Goal: Task Accomplishment & Management: Complete application form

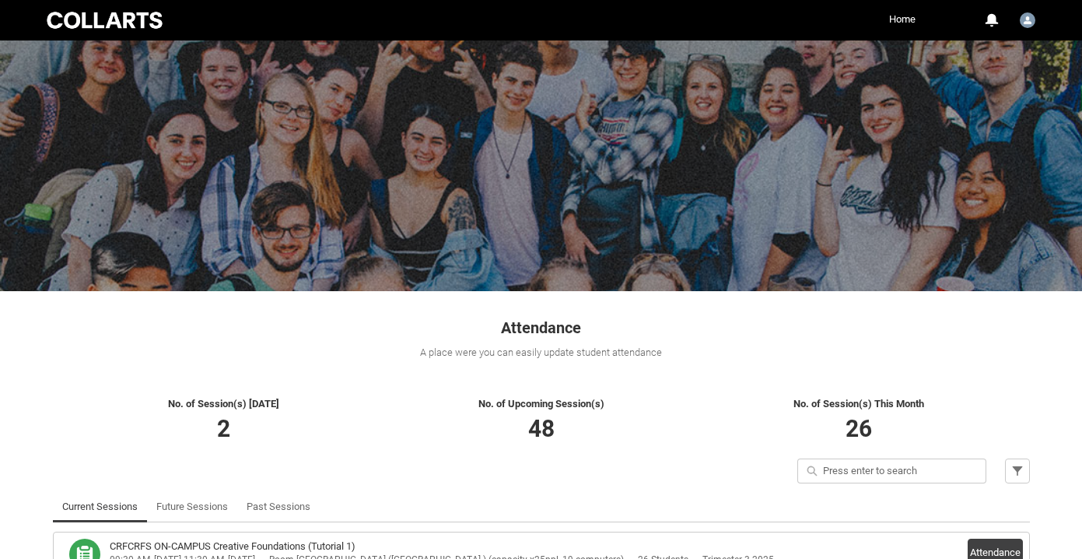
scroll to position [151, 0]
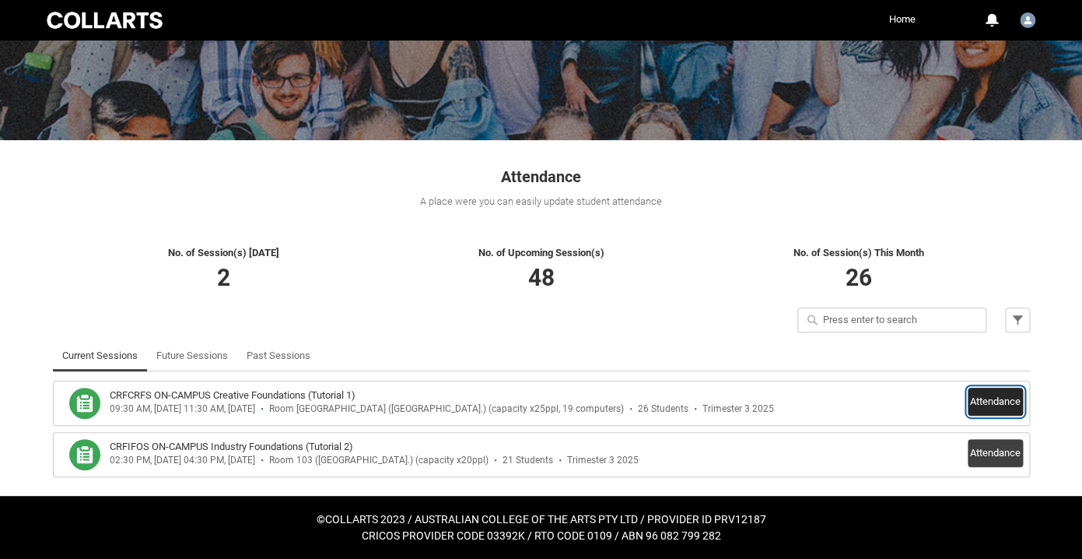
click at [990, 400] on button "Attendance" at bounding box center [995, 401] width 55 height 28
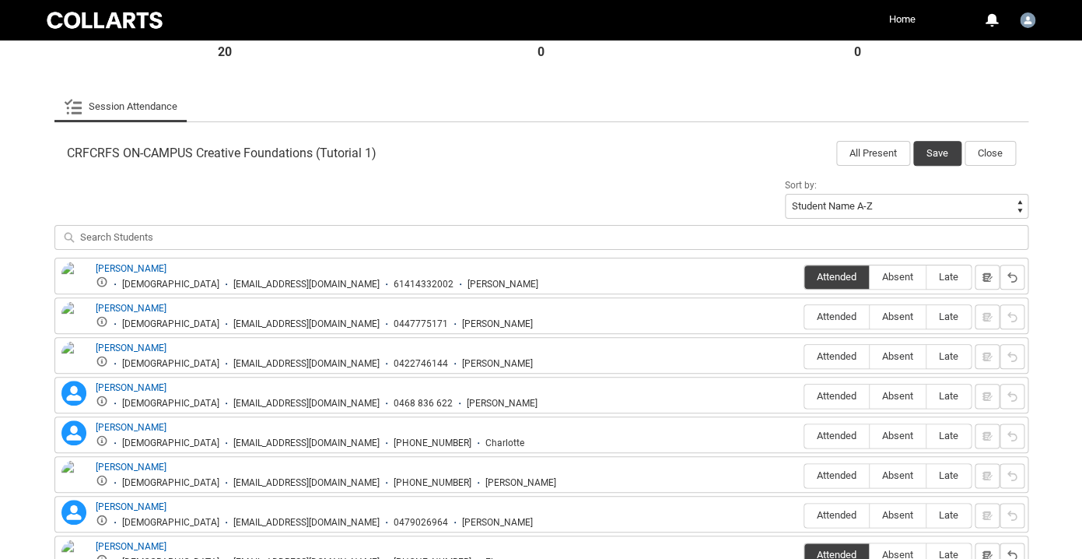
scroll to position [433, 0]
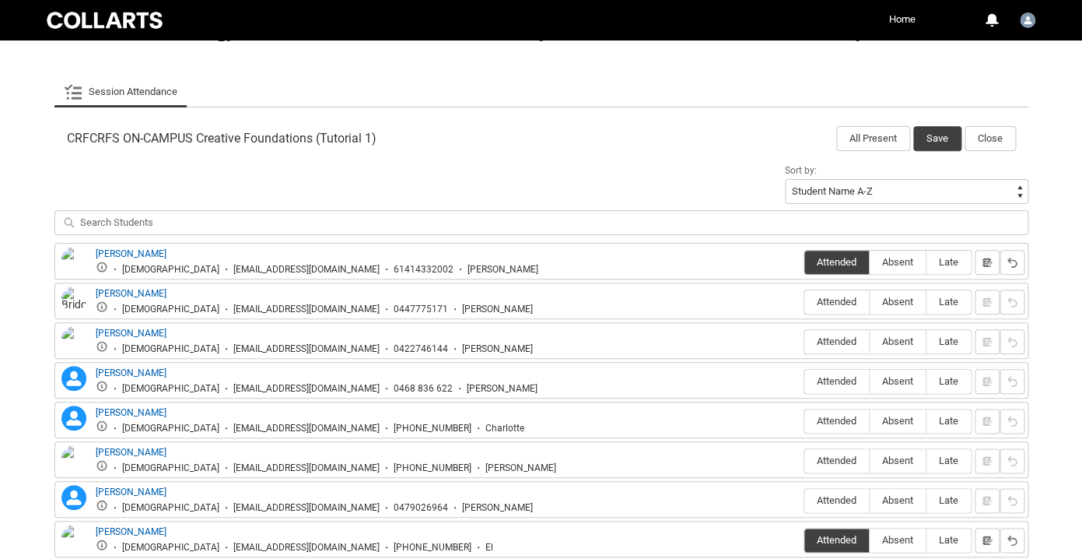
click at [72, 294] on img at bounding box center [73, 303] width 25 height 34
click at [905, 302] on span "Absent" at bounding box center [898, 302] width 56 height 12
click at [870, 302] on input "Absent" at bounding box center [869, 301] width 1 height 1
type lightning-radio-group "Absent"
radio input "true"
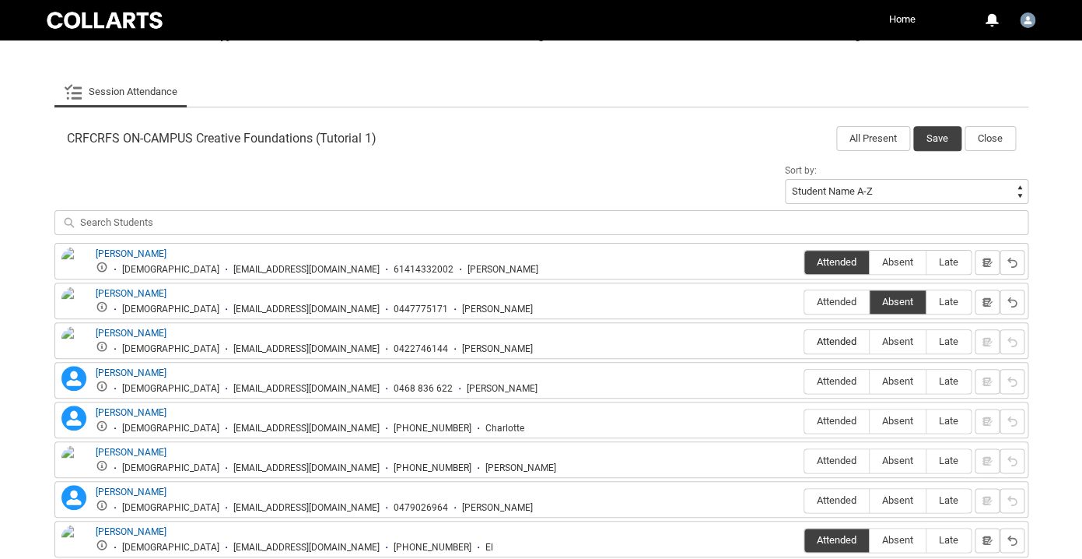
click at [832, 338] on span "Attended" at bounding box center [837, 341] width 65 height 12
click at [805, 341] on input "Attended" at bounding box center [804, 341] width 1 height 1
type lightning-radio-group "Attended"
radio input "true"
click at [885, 375] on label "Absent" at bounding box center [898, 382] width 56 height 24
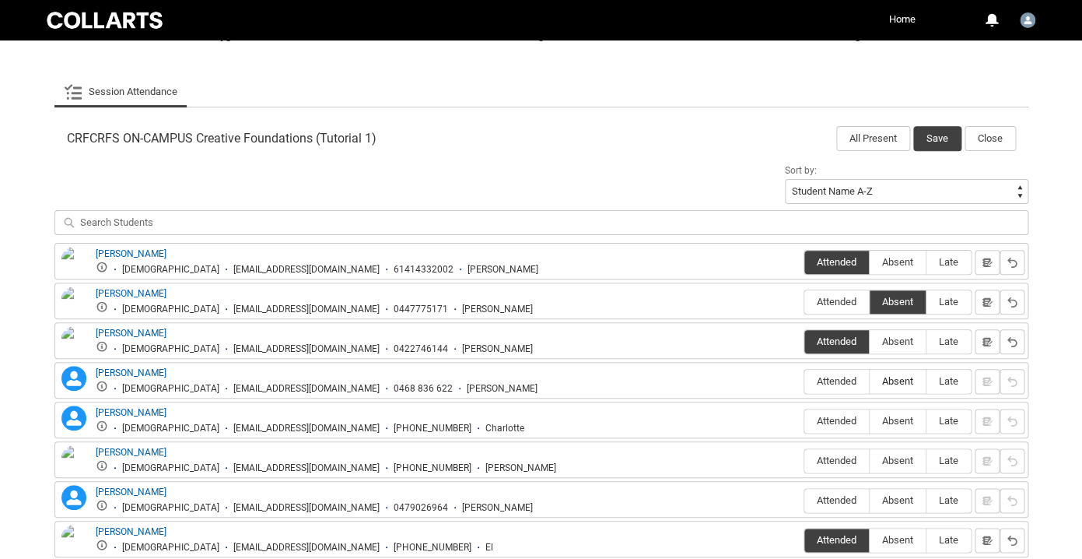
click at [870, 380] on input "Absent" at bounding box center [869, 380] width 1 height 1
type lightning-radio-group "Absent"
radio input "true"
click at [889, 426] on span "Absent" at bounding box center [898, 421] width 56 height 12
click at [870, 421] on input "Absent" at bounding box center [869, 420] width 1 height 1
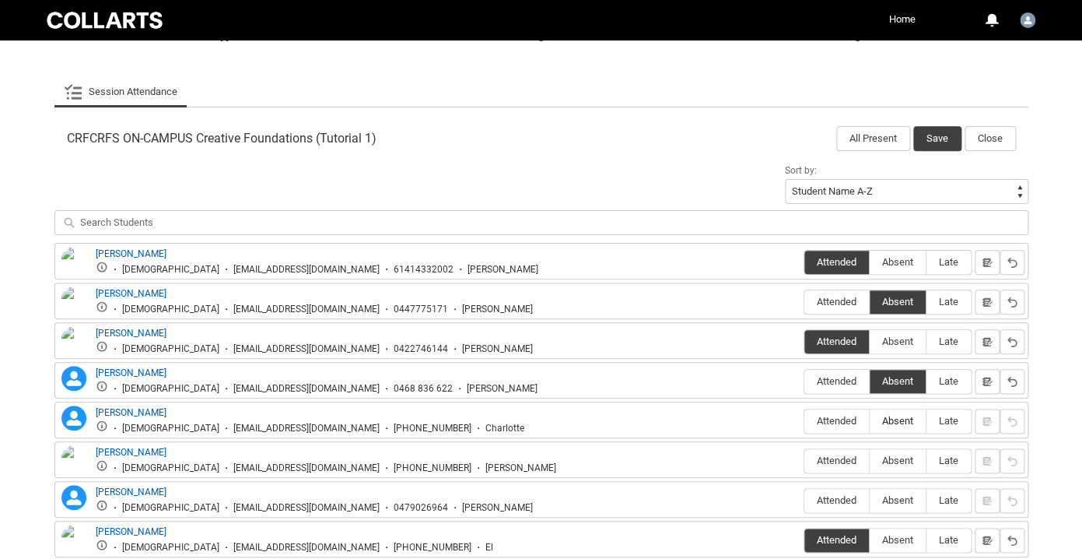
type lightning-radio-group "Absent"
radio input "true"
click at [889, 460] on span "Absent" at bounding box center [898, 460] width 56 height 12
click at [870, 460] on input "Absent" at bounding box center [869, 460] width 1 height 1
type lightning-radio-group "Absent"
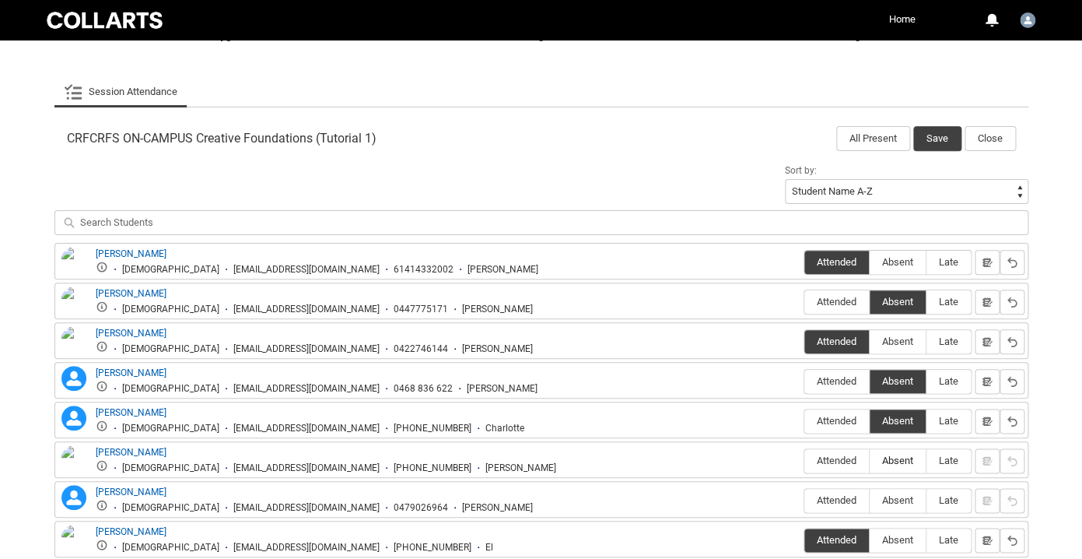
radio input "true"
click at [889, 500] on span "Absent" at bounding box center [898, 500] width 56 height 12
click at [870, 500] on input "Absent" at bounding box center [869, 500] width 1 height 1
type lightning-radio-group "Absent"
radio input "true"
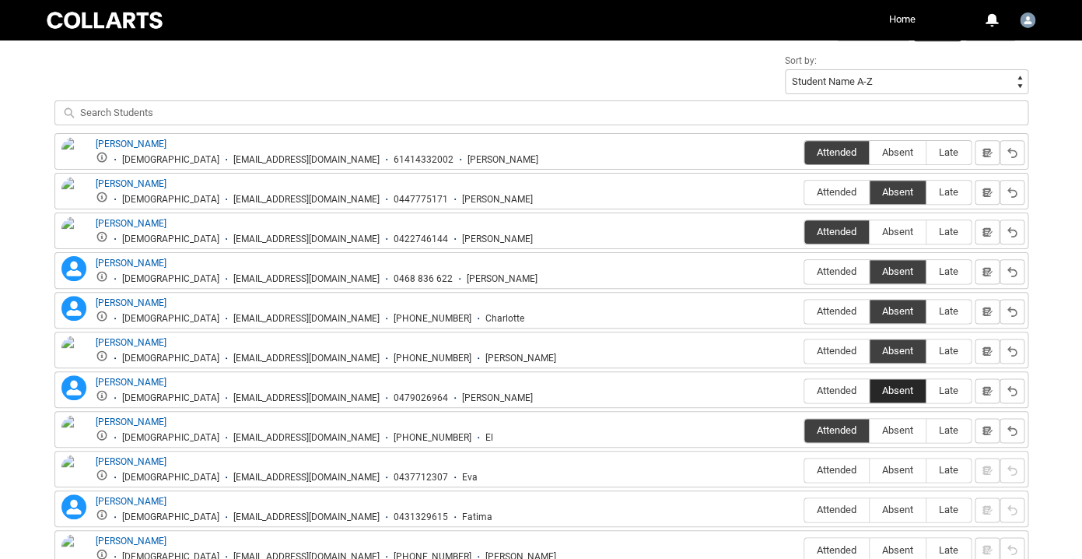
scroll to position [554, 0]
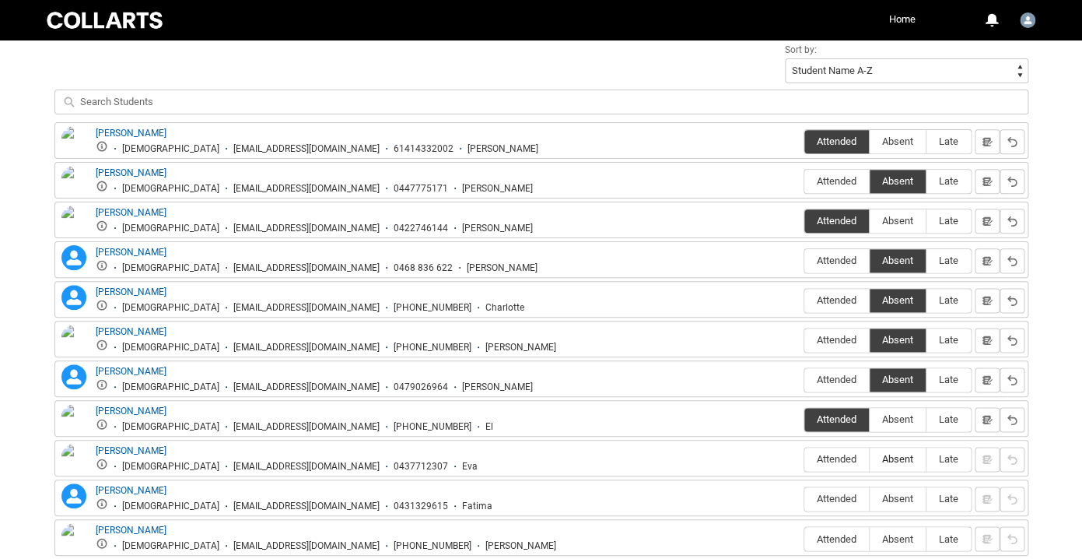
click at [891, 455] on span "Absent" at bounding box center [898, 459] width 56 height 12
click at [870, 458] on input "Absent" at bounding box center [869, 458] width 1 height 1
type lightning-radio-group "Absent"
radio input "true"
click at [889, 503] on span "Absent" at bounding box center [898, 499] width 56 height 12
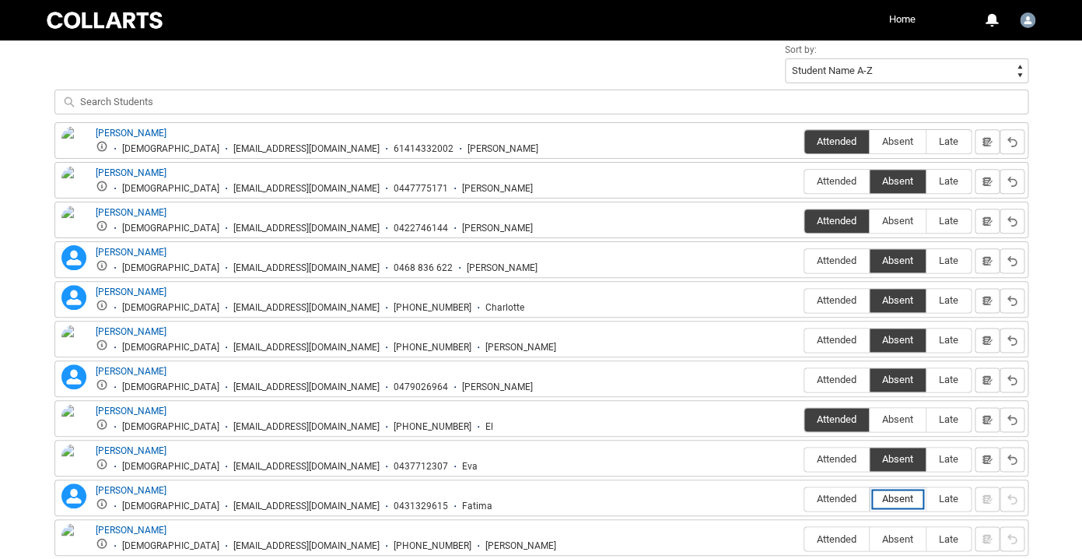
click at [870, 499] on input "Absent" at bounding box center [869, 498] width 1 height 1
type lightning-radio-group "Absent"
radio input "true"
click at [889, 534] on span "Absent" at bounding box center [898, 538] width 56 height 12
click at [870, 538] on input "Absent" at bounding box center [869, 538] width 1 height 1
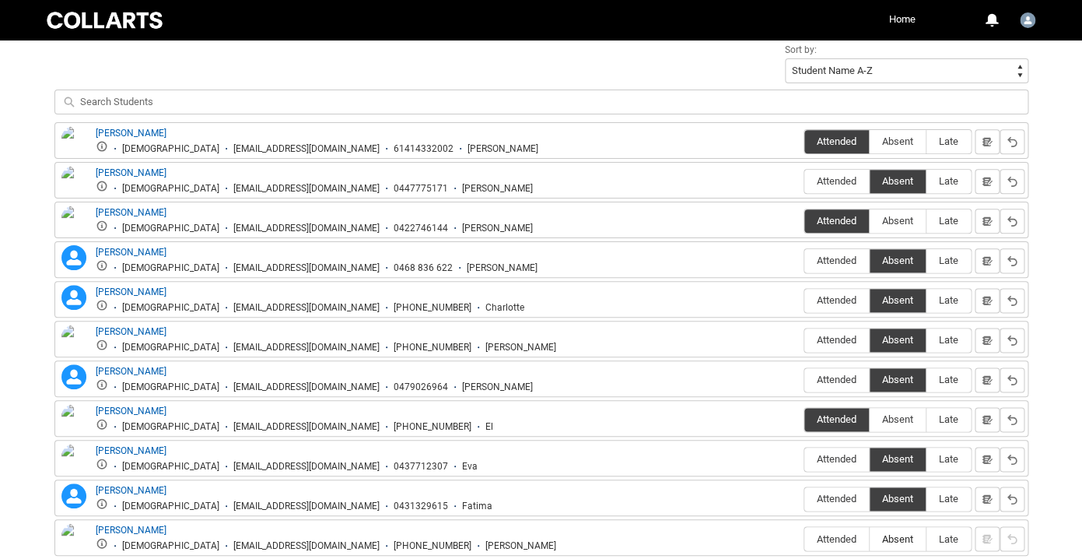
type lightning-radio-group "Absent"
radio input "true"
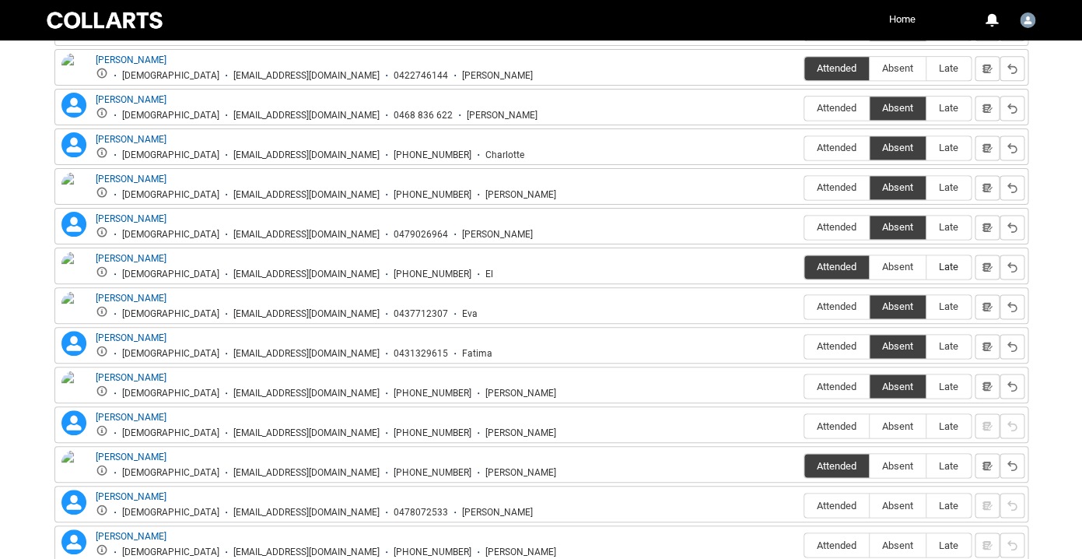
scroll to position [710, 0]
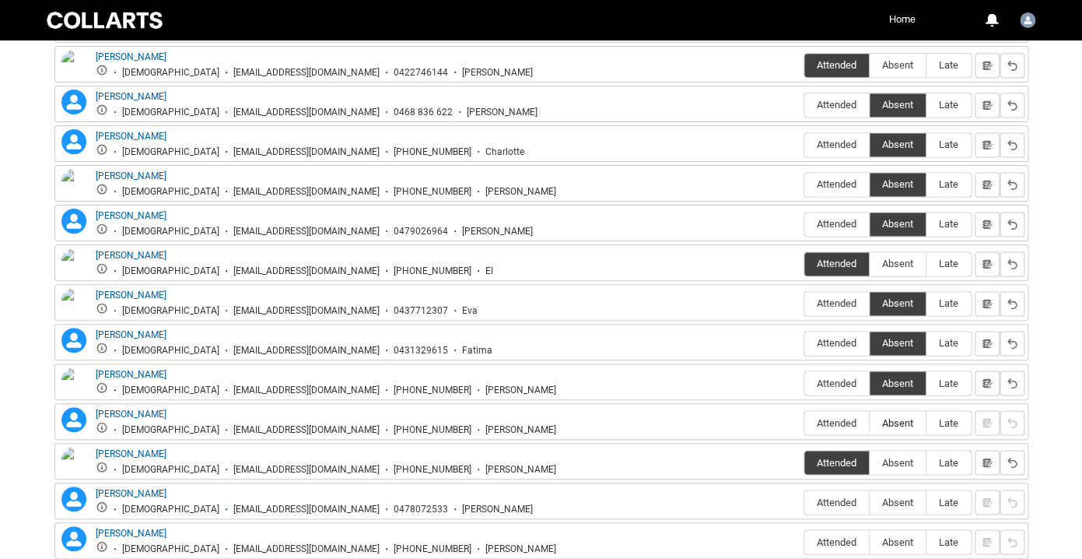
click at [890, 418] on span "Absent" at bounding box center [898, 422] width 56 height 12
click at [870, 422] on input "Absent" at bounding box center [869, 422] width 1 height 1
type lightning-radio-group "Absent"
radio input "true"
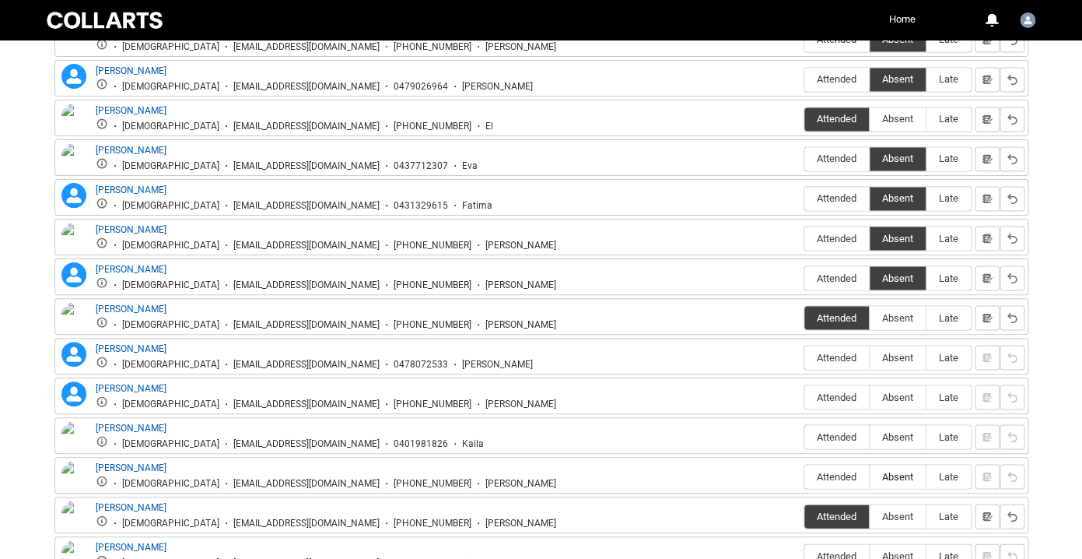
scroll to position [861, 0]
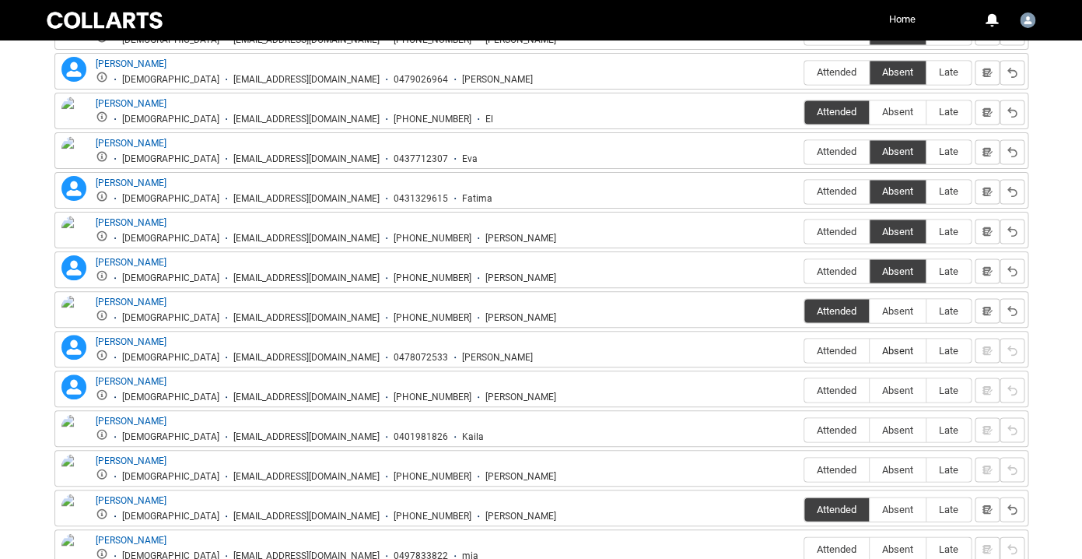
click at [903, 353] on span "Absent" at bounding box center [898, 350] width 56 height 12
click at [870, 350] on input "Absent" at bounding box center [869, 349] width 1 height 1
type lightning-radio-group "Absent"
radio input "true"
click at [899, 385] on span "Absent" at bounding box center [898, 390] width 56 height 12
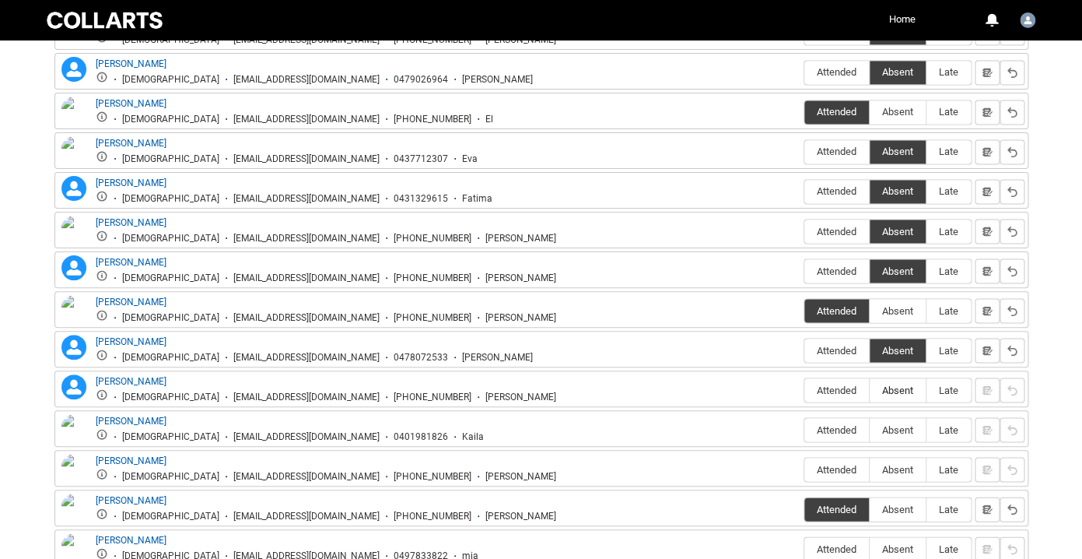
click at [870, 389] on input "Absent" at bounding box center [869, 389] width 1 height 1
type lightning-radio-group "Absent"
radio input "true"
click at [895, 426] on span "Absent" at bounding box center [898, 429] width 56 height 12
click at [870, 429] on input "Absent" at bounding box center [869, 429] width 1 height 1
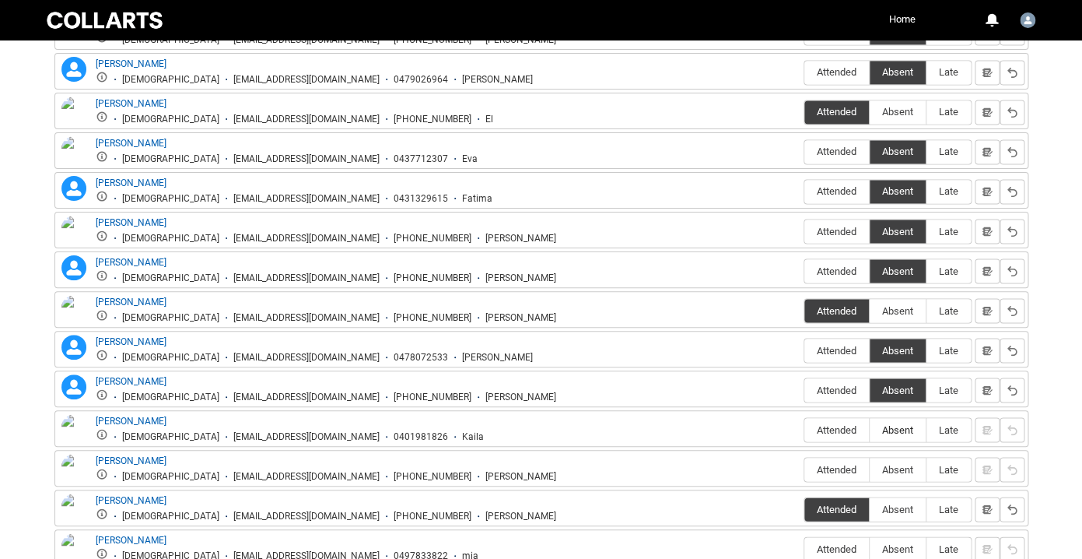
type lightning-radio-group "Absent"
radio input "true"
click at [895, 470] on span "Absent" at bounding box center [898, 469] width 56 height 12
click at [870, 469] on input "Absent" at bounding box center [869, 468] width 1 height 1
type lightning-radio-group "Absent"
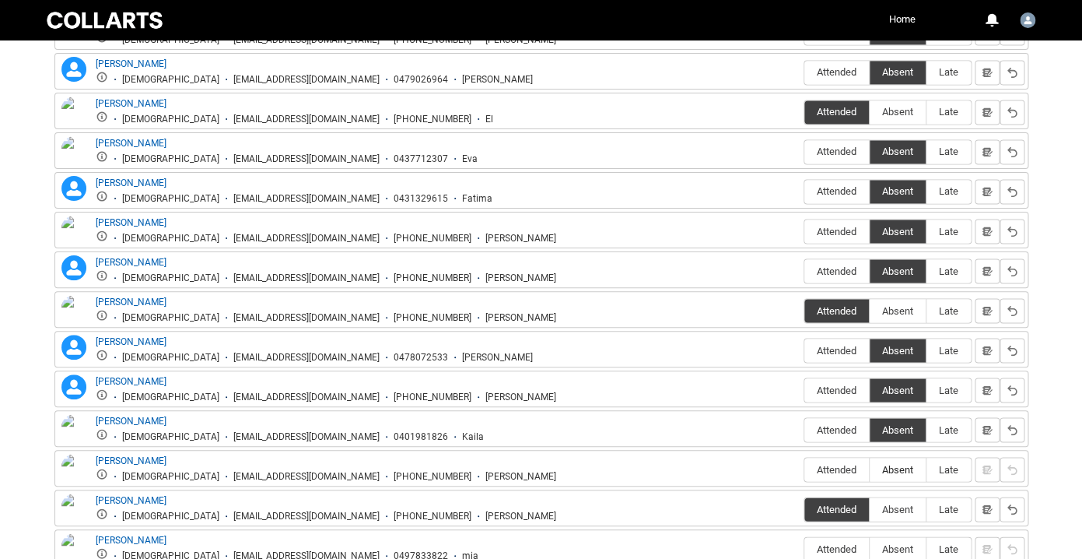
radio input "true"
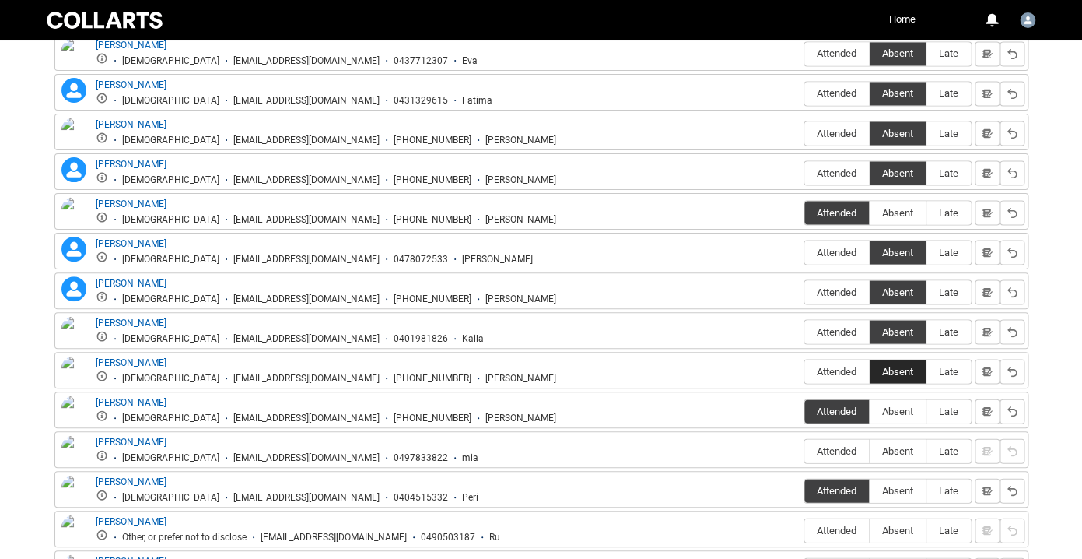
scroll to position [978, 0]
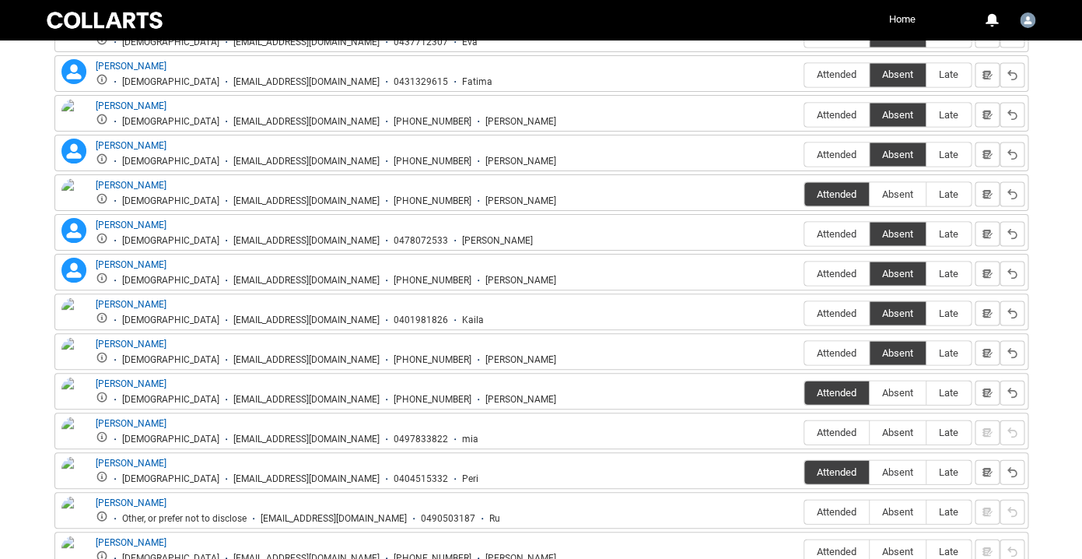
click at [894, 445] on div "Attended Absent Late" at bounding box center [888, 432] width 168 height 26
click at [895, 437] on span "Absent" at bounding box center [898, 432] width 56 height 12
click at [870, 432] on input "Absent" at bounding box center [869, 431] width 1 height 1
type lightning-radio-group "Absent"
radio input "true"
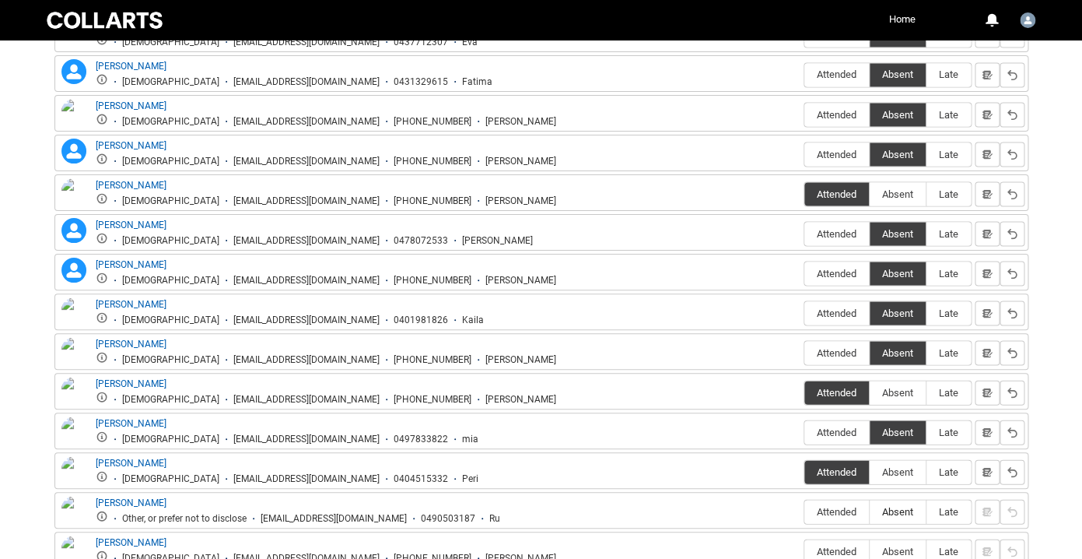
click at [892, 508] on span "Absent" at bounding box center [898, 511] width 56 height 12
click at [870, 510] on input "Absent" at bounding box center [869, 510] width 1 height 1
type lightning-radio-group "Absent"
radio input "true"
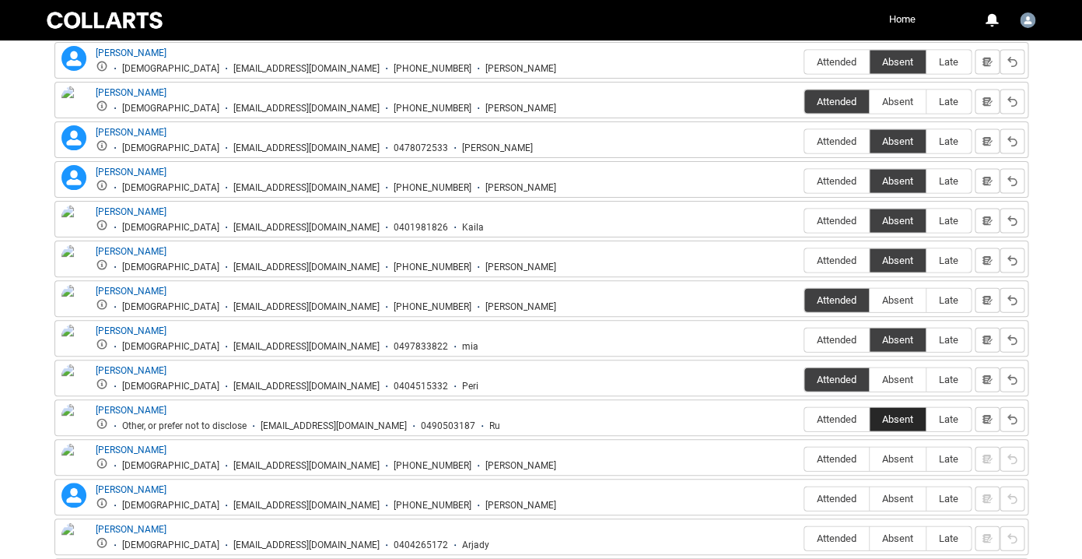
scroll to position [1125, 0]
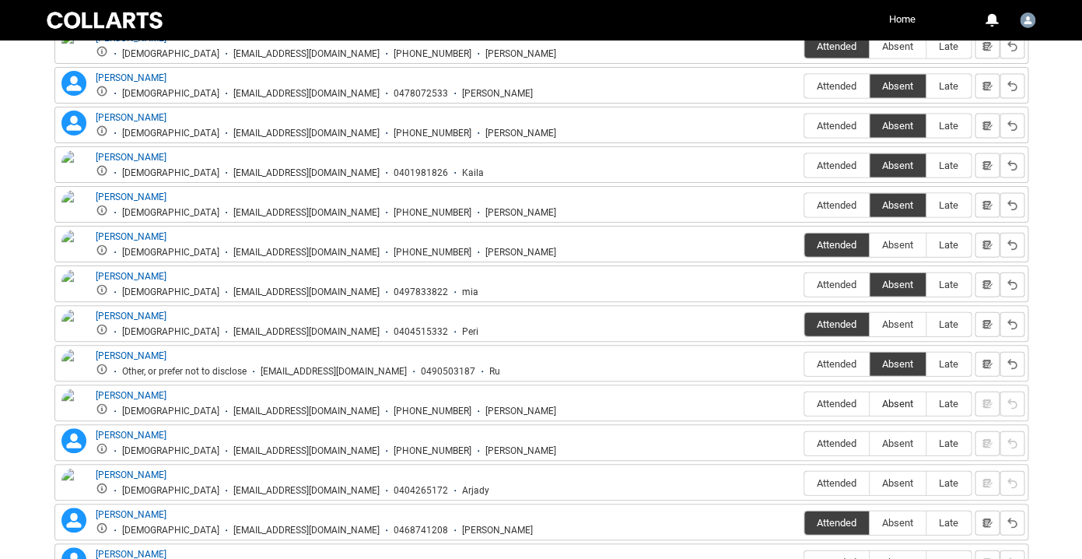
click at [891, 394] on label "Absent" at bounding box center [898, 404] width 56 height 24
click at [870, 403] on input "Absent" at bounding box center [869, 403] width 1 height 1
type lightning-radio-group "Absent"
radio input "true"
click at [892, 448] on span "Absent" at bounding box center [898, 443] width 56 height 12
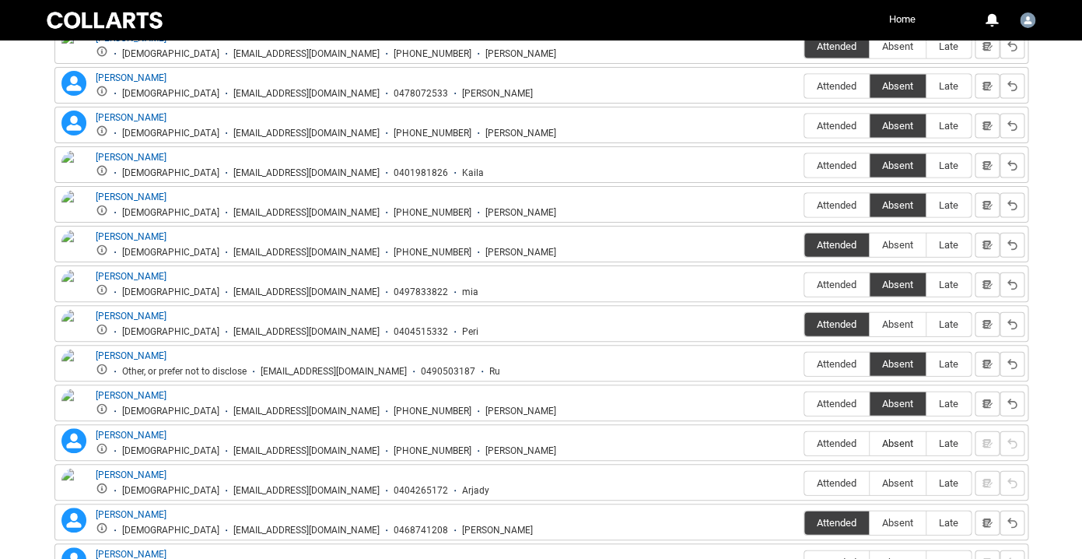
click at [870, 443] on input "Absent" at bounding box center [869, 443] width 1 height 1
type lightning-radio-group "Absent"
radio input "true"
click at [892, 485] on span "Absent" at bounding box center [898, 483] width 56 height 12
click at [870, 483] on input "Absent" at bounding box center [869, 482] width 1 height 1
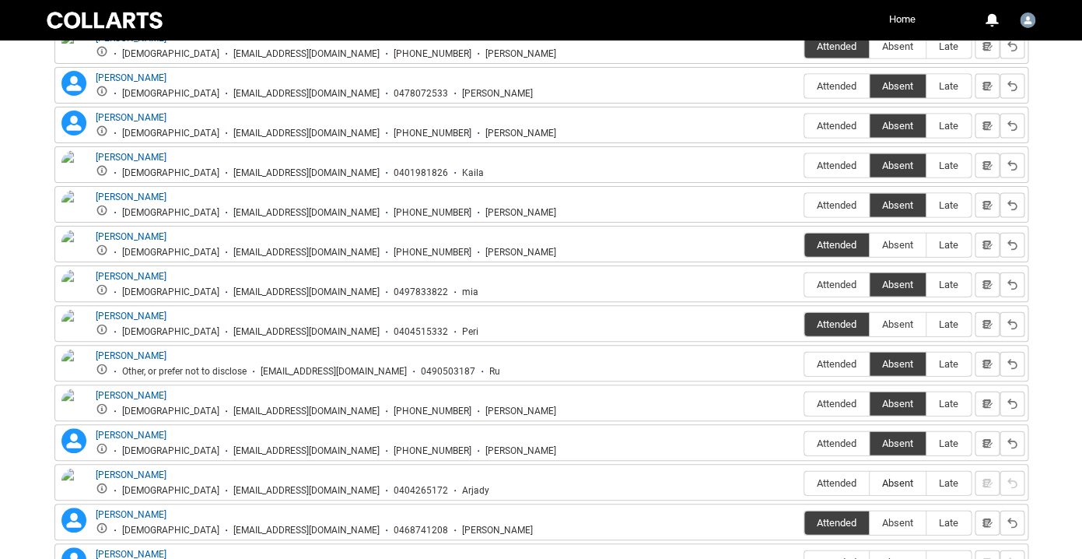
type lightning-radio-group "Absent"
radio input "true"
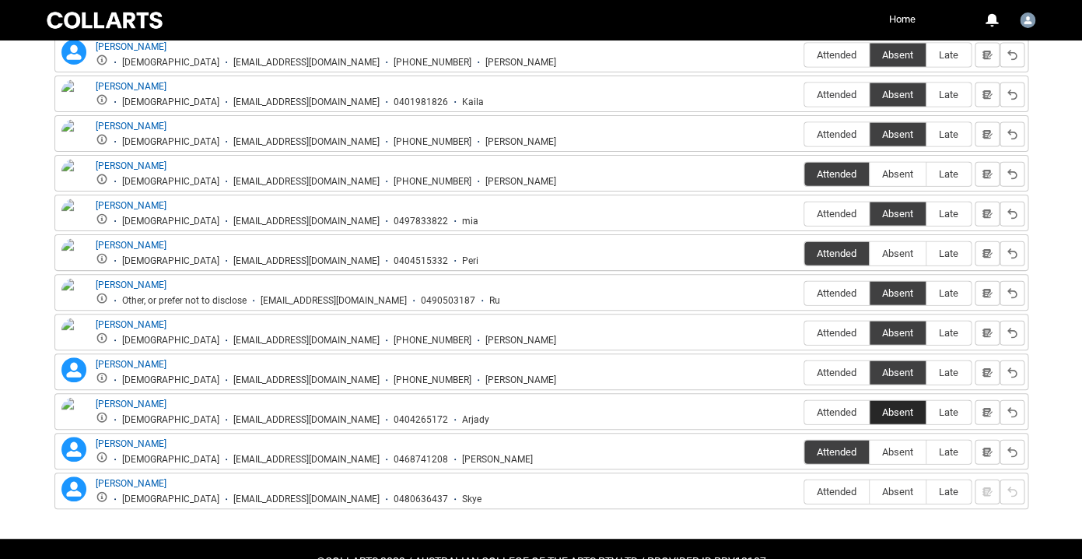
scroll to position [1239, 0]
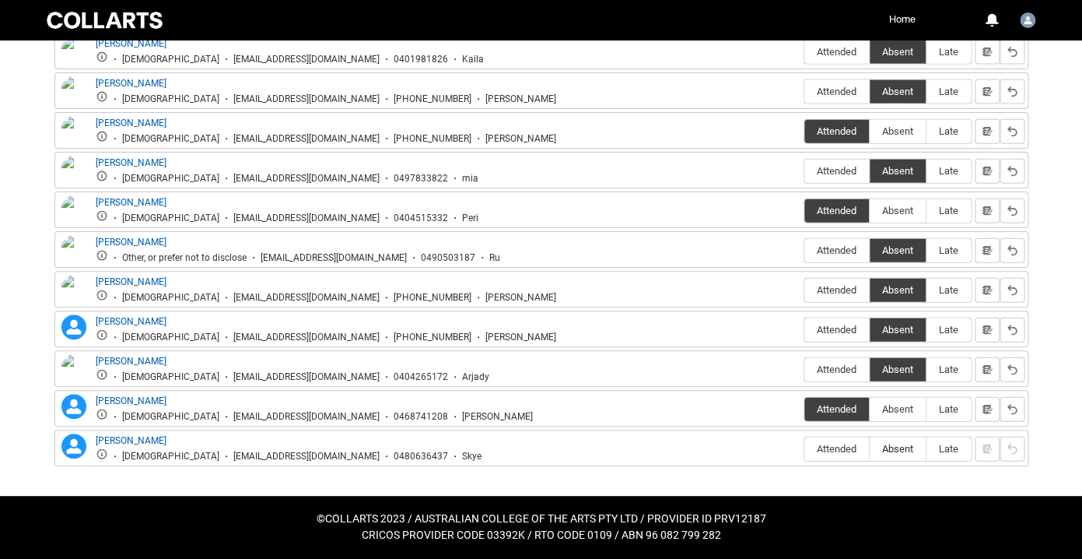
click at [892, 442] on label "Absent" at bounding box center [898, 449] width 56 height 24
click at [870, 448] on input "Absent" at bounding box center [869, 448] width 1 height 1
type lightning-radio-group "Absent"
radio input "true"
click at [838, 371] on span "Attended" at bounding box center [837, 369] width 65 height 12
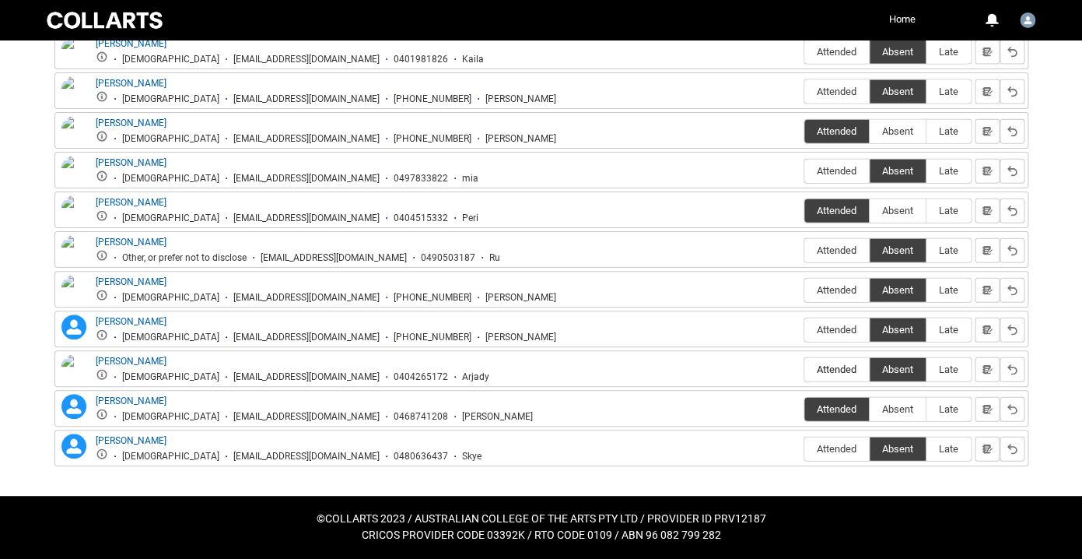
click at [805, 370] on input "Attended" at bounding box center [804, 369] width 1 height 1
type lightning-radio-group "Attended"
radio input "true"
click at [829, 337] on label "Attended" at bounding box center [837, 330] width 65 height 24
click at [805, 330] on input "Attended" at bounding box center [804, 329] width 1 height 1
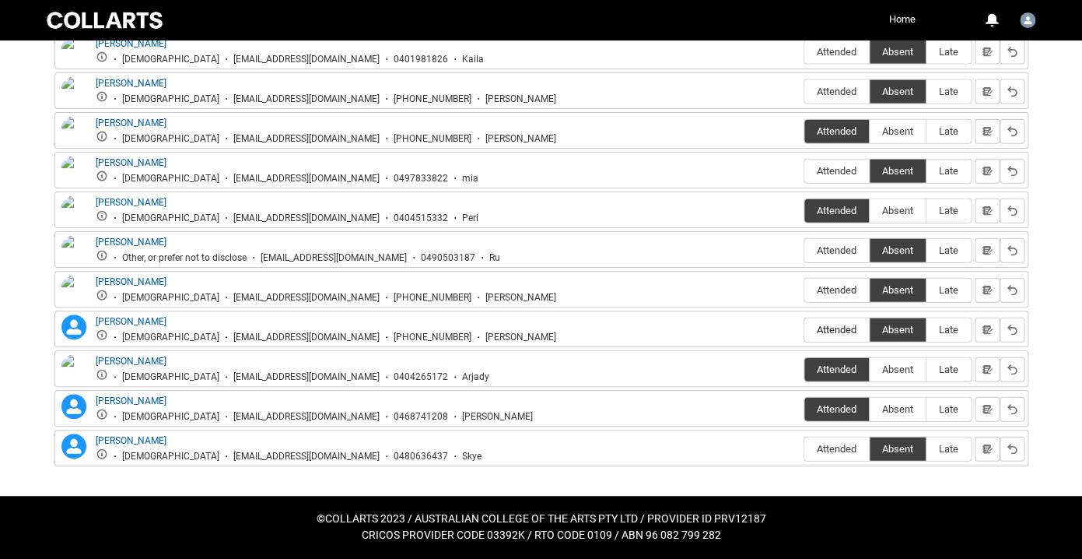
type lightning-radio-group "Attended"
radio input "true"
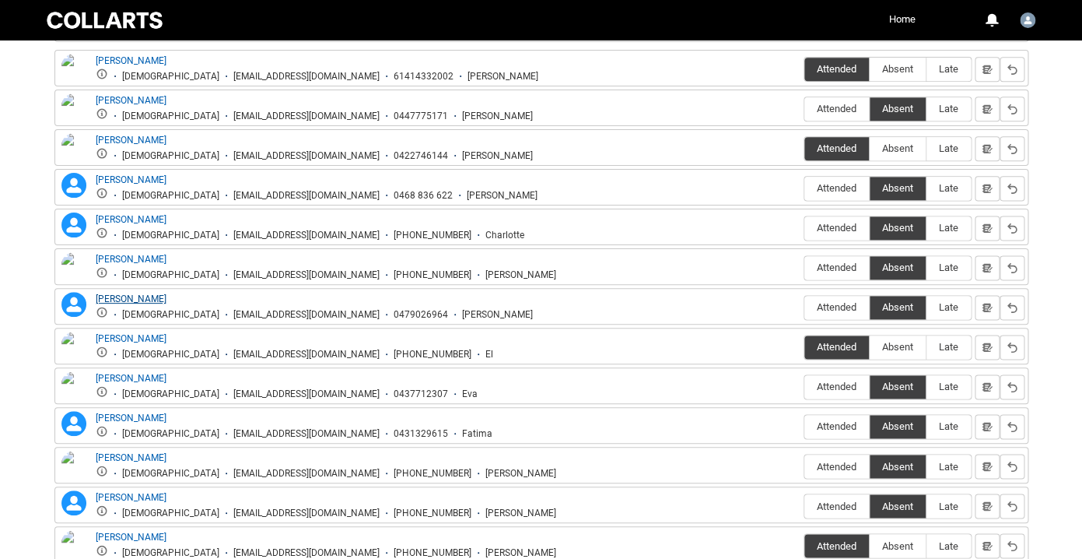
scroll to position [607, 0]
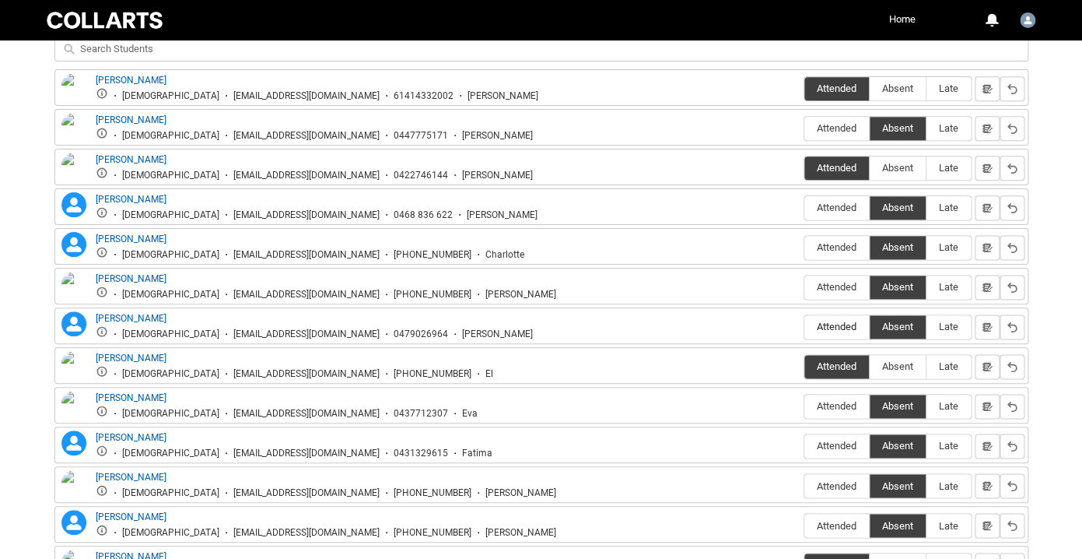
click at [851, 321] on span "Attended" at bounding box center [837, 327] width 65 height 12
click at [805, 326] on input "Attended" at bounding box center [804, 326] width 1 height 1
type lightning-radio-group "Attended"
radio input "true"
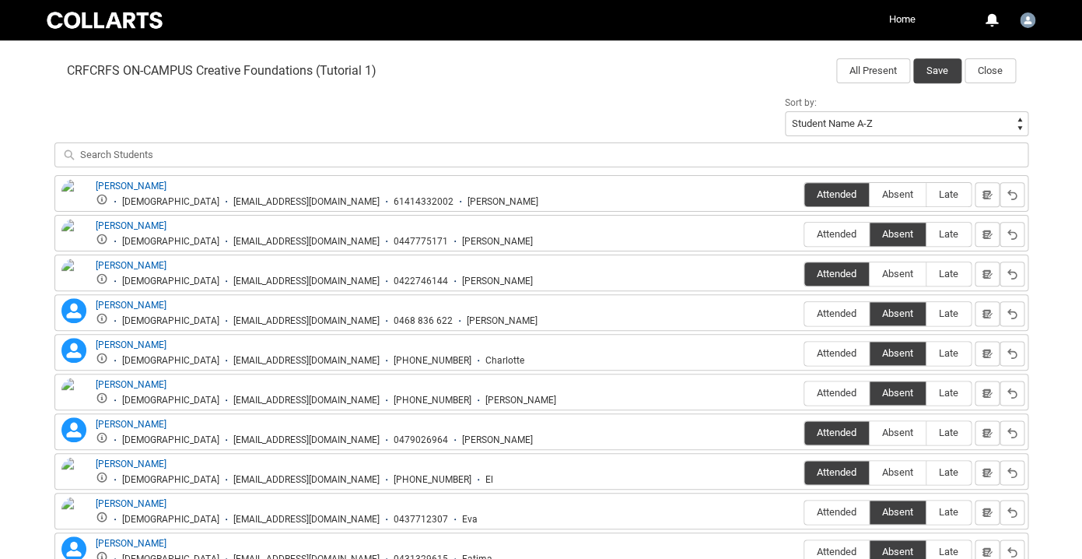
scroll to position [184, 0]
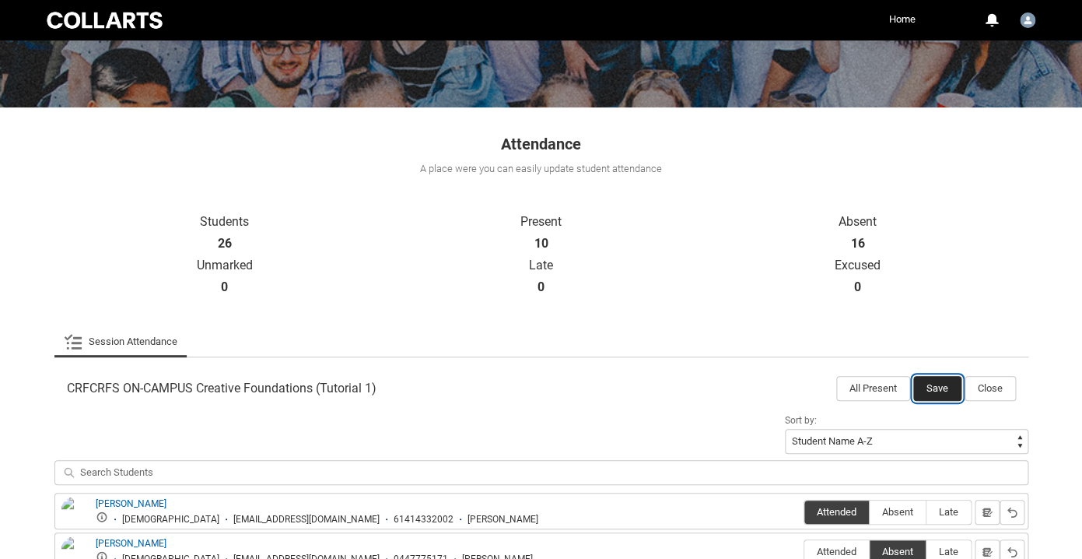
click at [934, 391] on button "Save" at bounding box center [937, 388] width 48 height 25
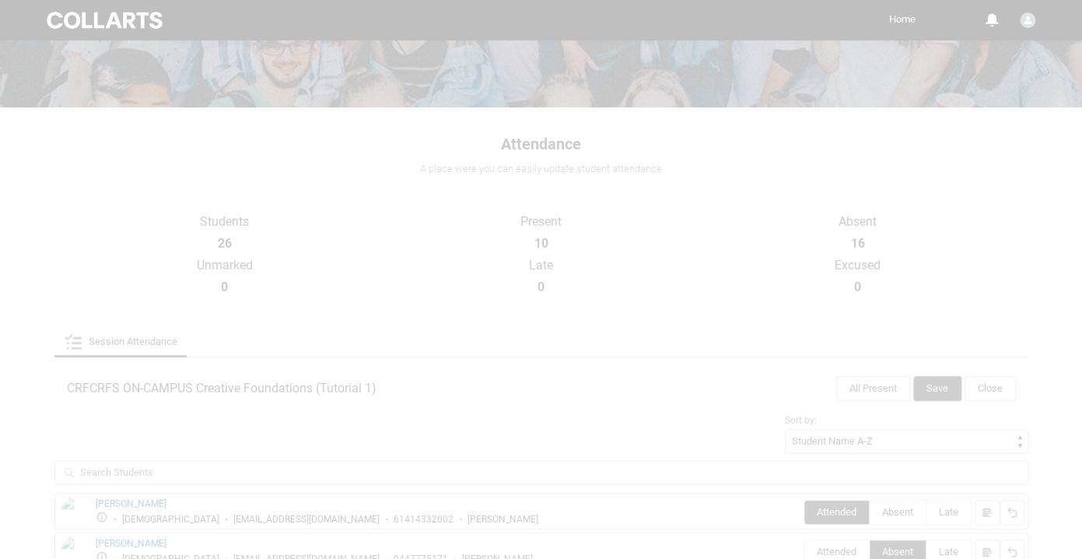
scroll to position [151, 0]
